Goal: Navigation & Orientation: Find specific page/section

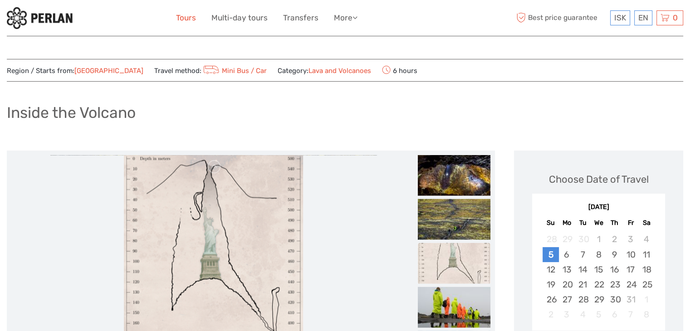
click at [192, 17] on link "Tours" at bounding box center [186, 17] width 20 height 13
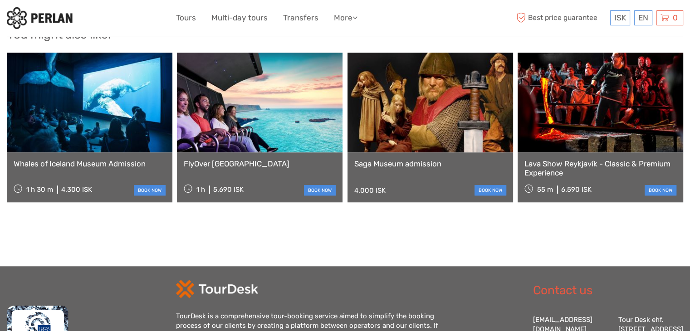
scroll to position [899, 0]
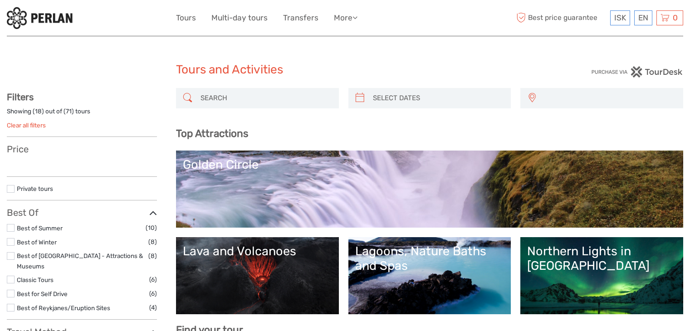
select select
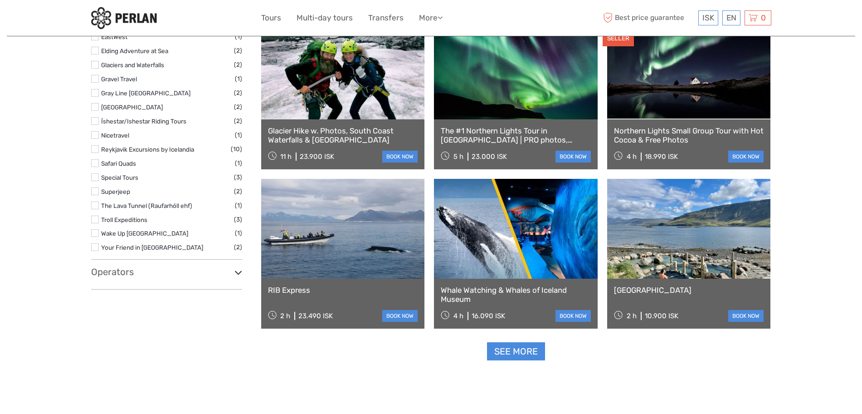
scroll to position [1009, 0]
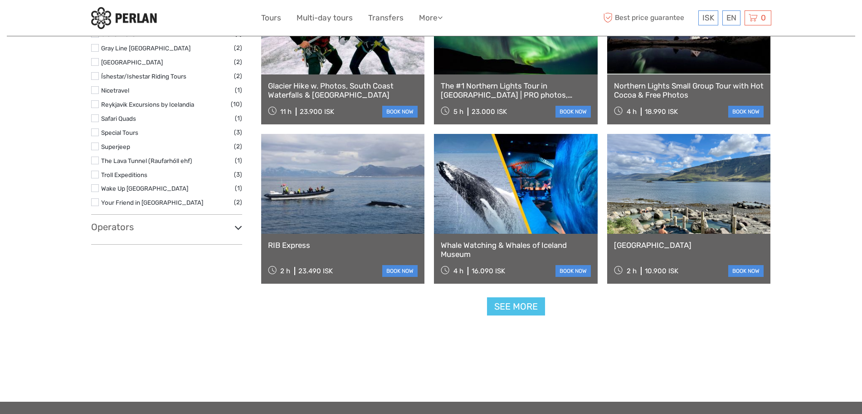
click at [528, 312] on link "See more" at bounding box center [516, 306] width 58 height 19
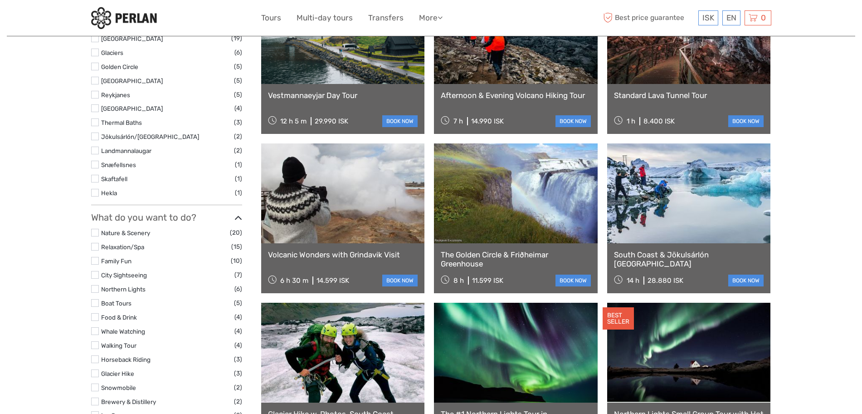
scroll to position [442, 0]
